Goal: Task Accomplishment & Management: Manage account settings

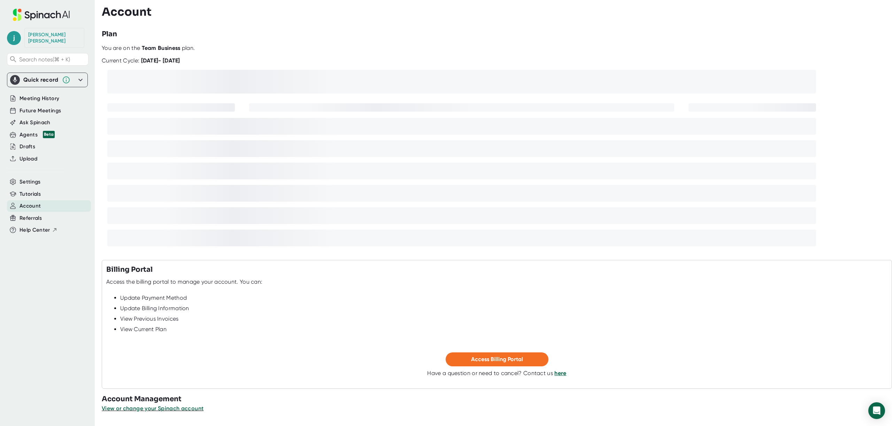
click at [31, 202] on span "Account" at bounding box center [30, 206] width 21 height 8
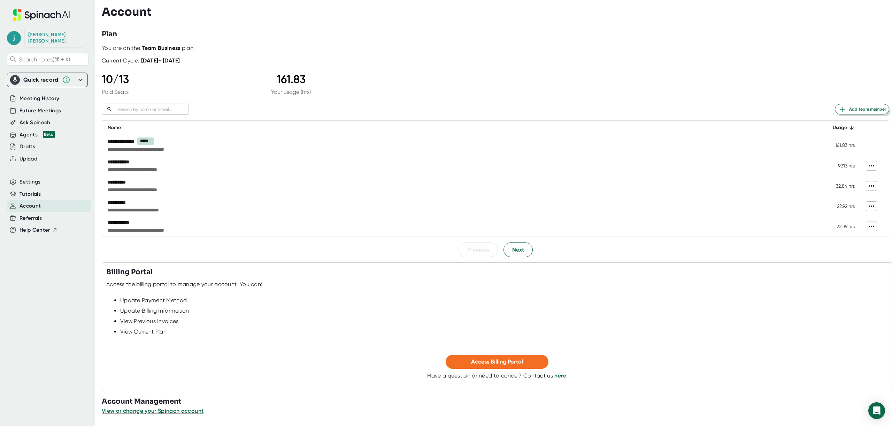
click at [854, 110] on span "Add team member" at bounding box center [862, 109] width 48 height 8
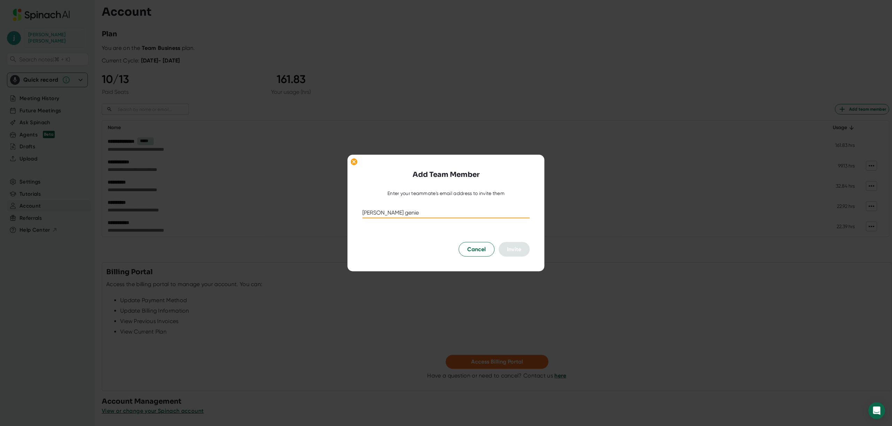
type input "eleane genie"
click at [425, 214] on input "eleane genie" at bounding box center [445, 212] width 167 height 11
paste input "egenie@plannedcompanies.com"
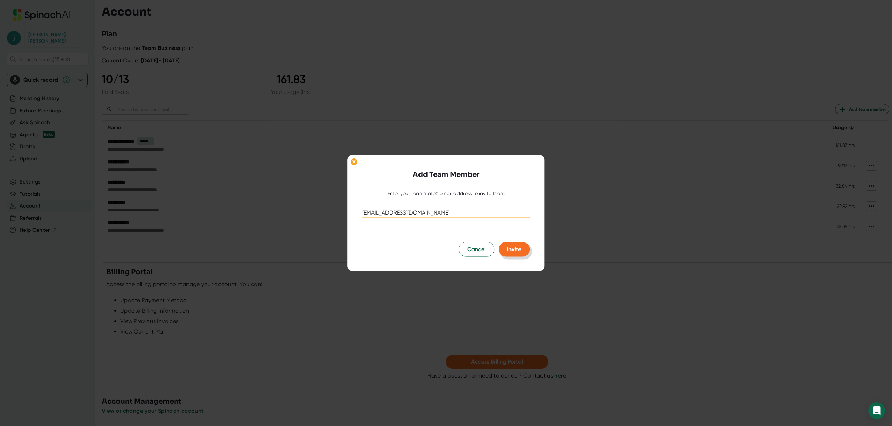
type input "egenie@plannedcompanies.com"
click at [522, 248] on button "Invite" at bounding box center [514, 249] width 31 height 15
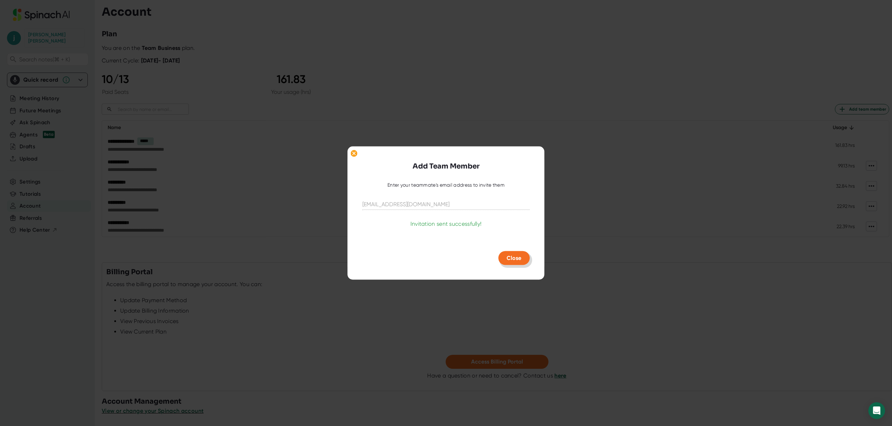
click at [519, 256] on span "Close" at bounding box center [514, 257] width 15 height 7
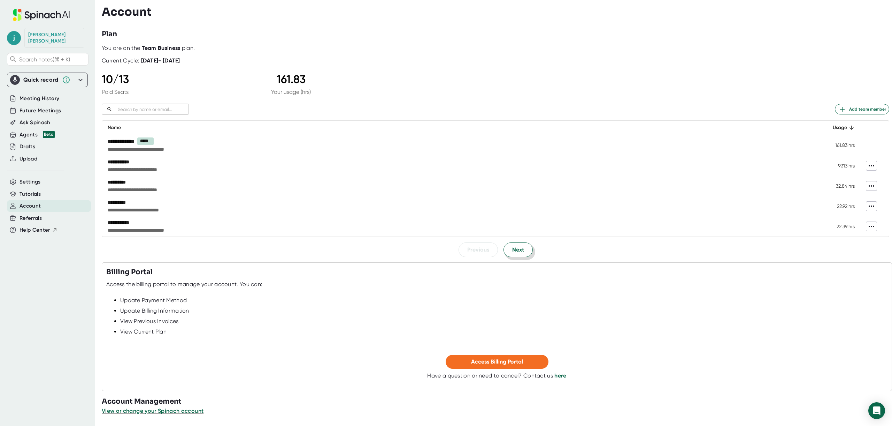
click at [514, 246] on span "Next" at bounding box center [518, 249] width 12 height 8
click at [472, 247] on span "Previous" at bounding box center [478, 249] width 22 height 8
